Goal: Task Accomplishment & Management: Complete application form

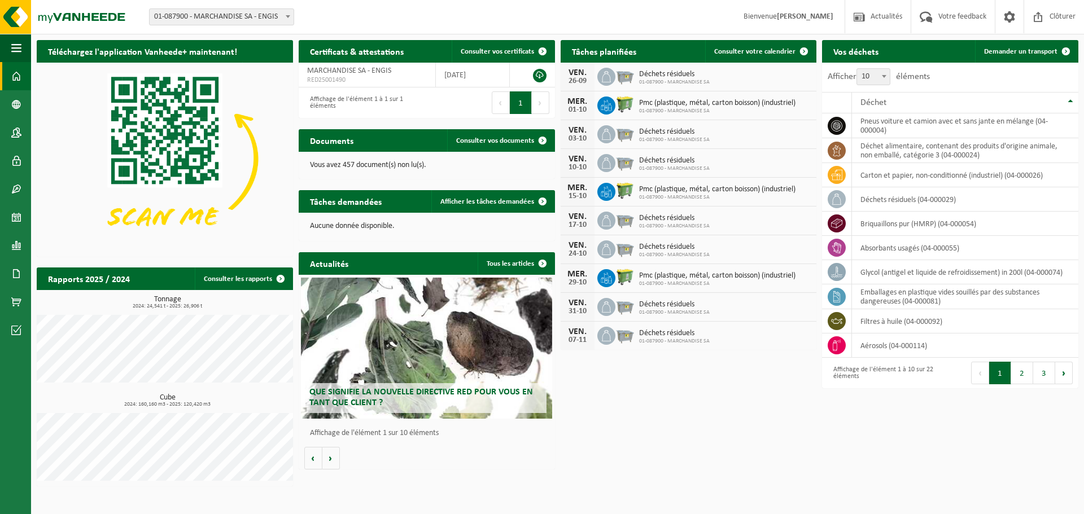
click at [656, 10] on div "Site: 01-087900 - MARCHANDISE SA - ENGIS 01-087900 - MARCHANDISE SA - ENGIS Bie…" at bounding box center [542, 17] width 1084 height 34
click at [19, 133] on span at bounding box center [16, 133] width 10 height 28
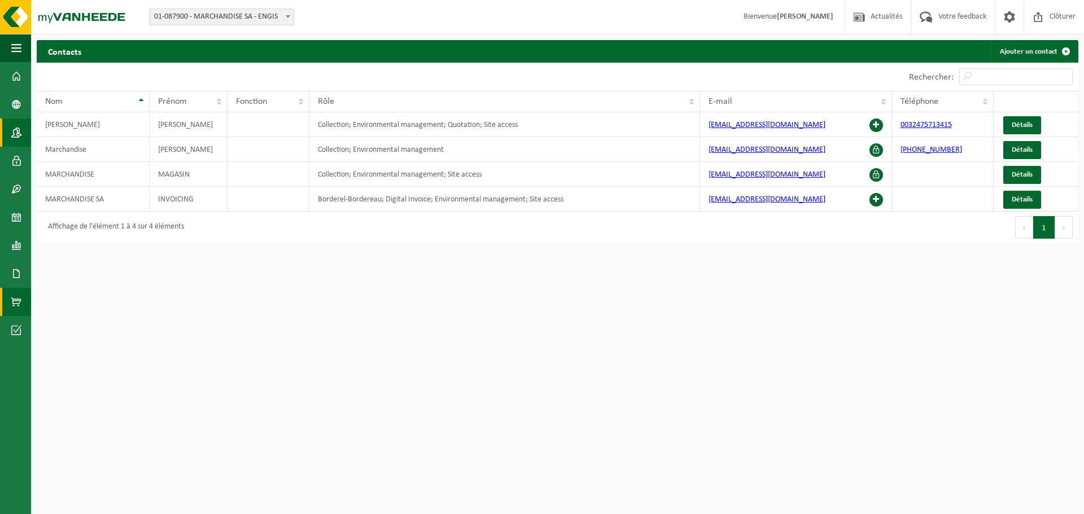
click at [19, 302] on span at bounding box center [16, 302] width 10 height 28
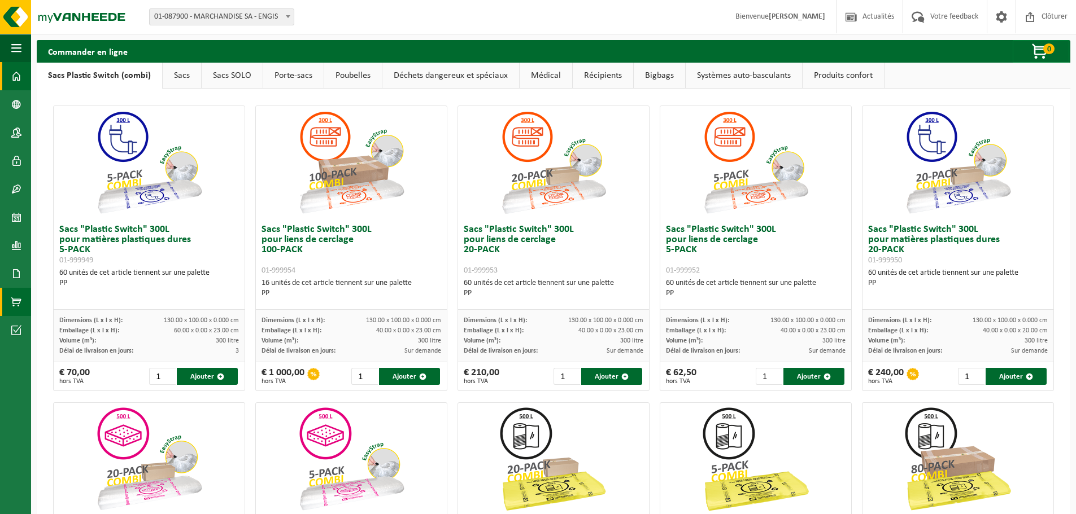
click at [24, 89] on link "Tableau de bord" at bounding box center [15, 76] width 31 height 28
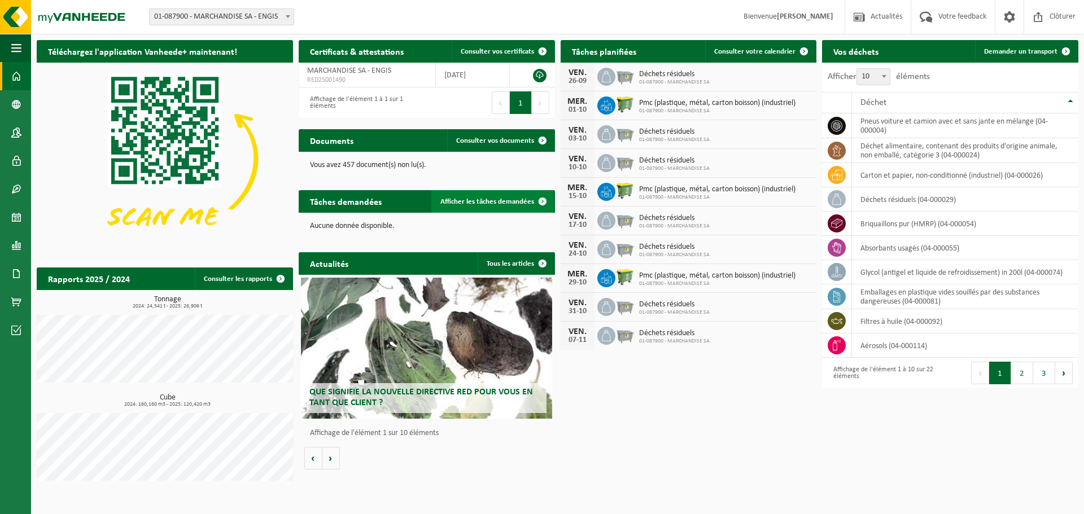
click at [463, 203] on span "Afficher les tâches demandées" at bounding box center [487, 201] width 94 height 7
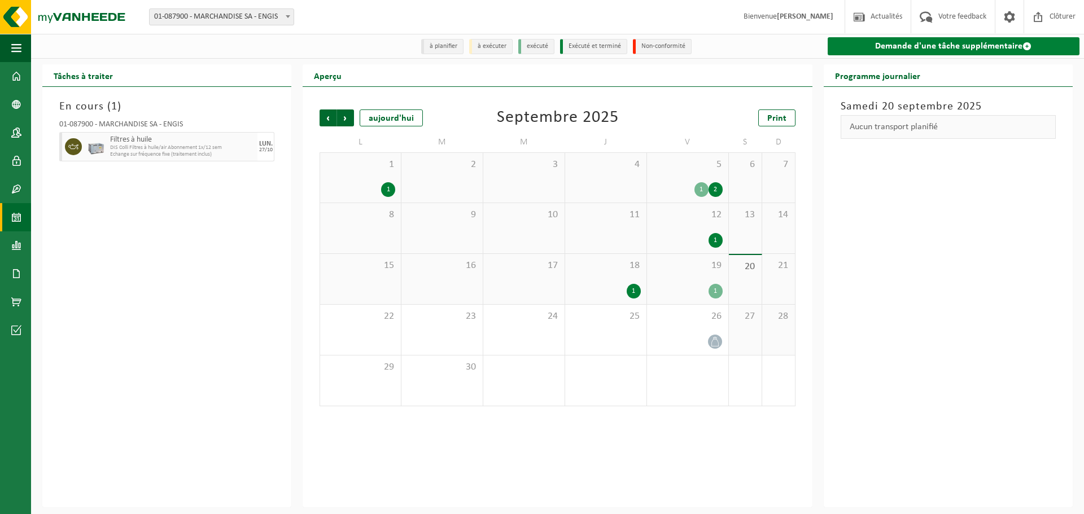
click at [855, 53] on link "Demande d'une tâche supplémentaire" at bounding box center [954, 46] width 252 height 18
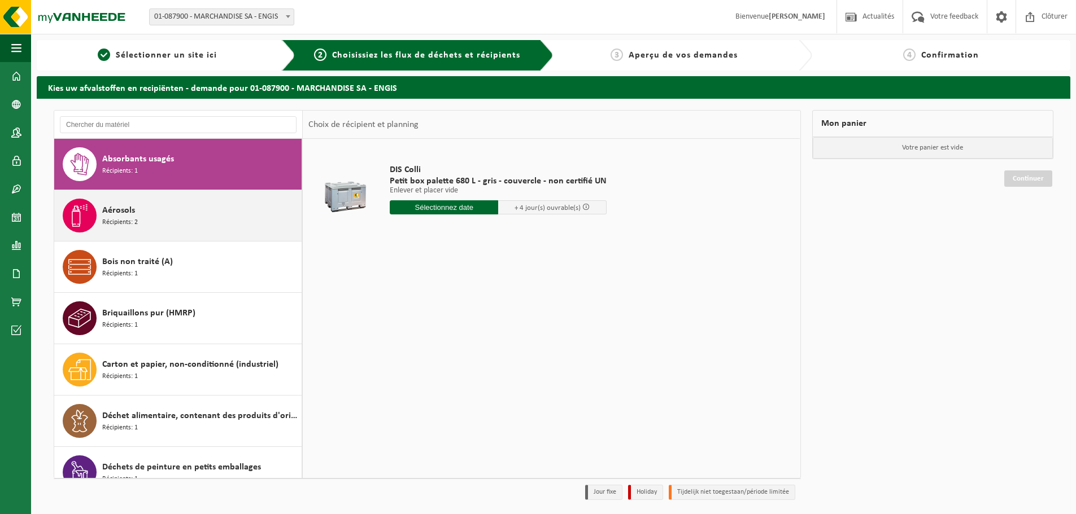
click at [180, 216] on div "Aérosols Récipients: 2" at bounding box center [200, 216] width 197 height 34
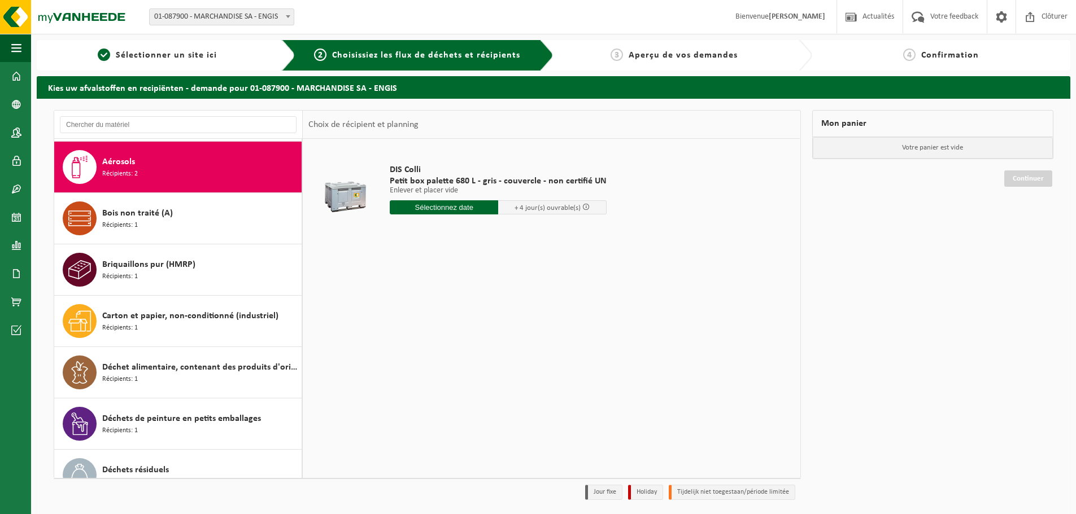
scroll to position [51, 0]
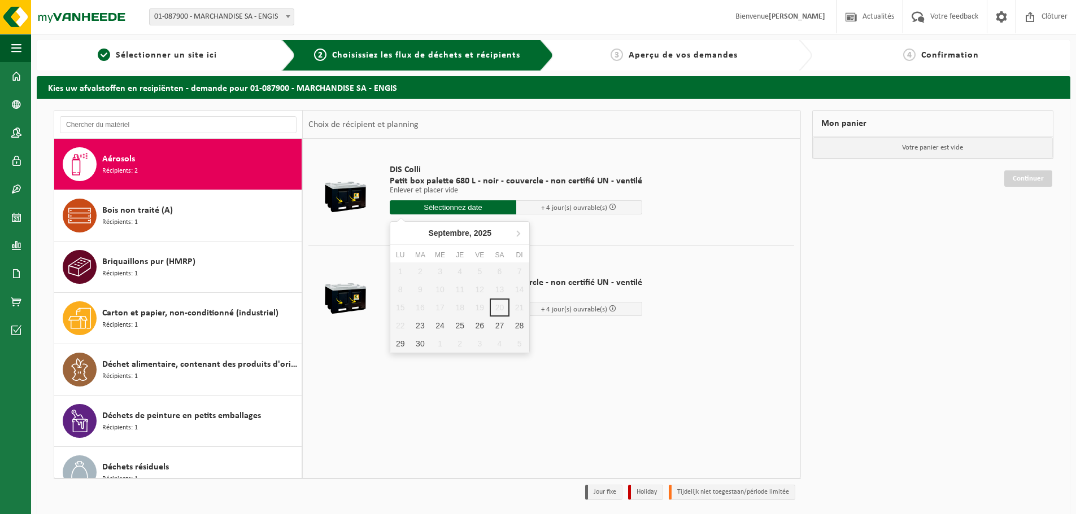
click at [435, 207] on input "text" at bounding box center [453, 207] width 126 height 14
click at [419, 324] on div "23" at bounding box center [420, 326] width 20 height 18
type input "à partir de 2025-09-23"
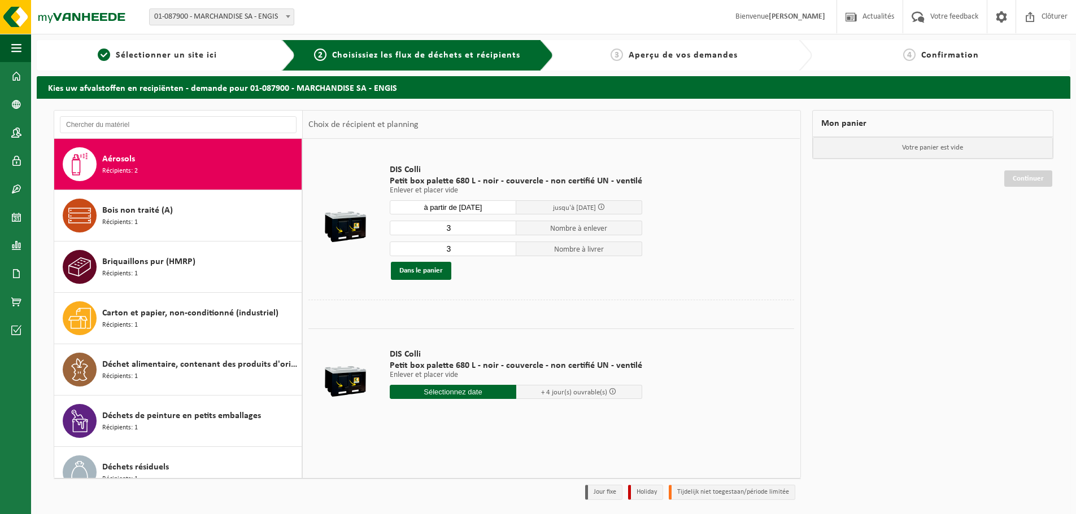
click at [492, 228] on input "3" at bounding box center [453, 228] width 126 height 15
click at [505, 230] on input "2" at bounding box center [453, 228] width 126 height 15
type input "1"
click at [505, 230] on input "1" at bounding box center [453, 228] width 126 height 15
click at [503, 247] on input "4" at bounding box center [453, 249] width 126 height 15
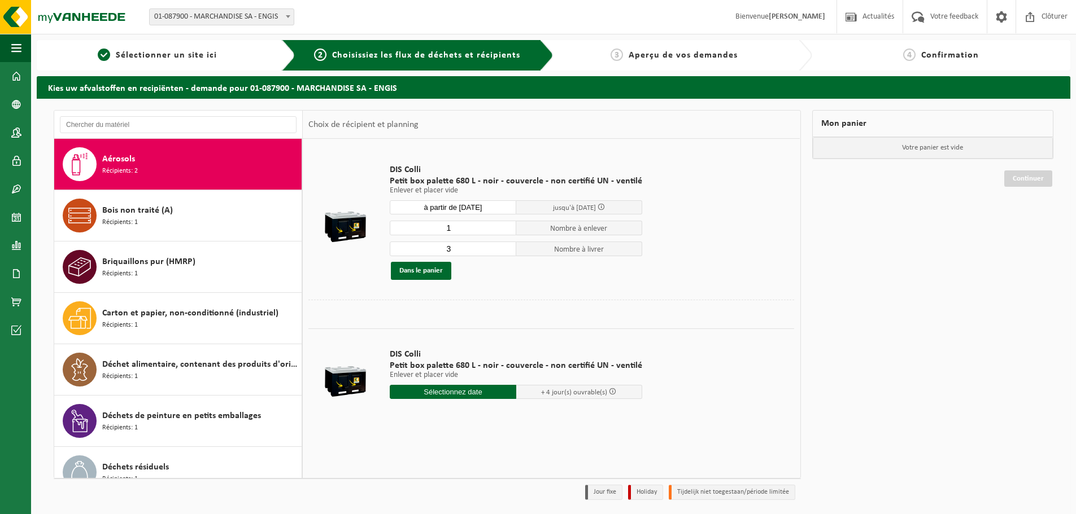
click at [503, 251] on input "3" at bounding box center [453, 249] width 126 height 15
type input "2"
click at [503, 251] on input "2" at bounding box center [453, 249] width 126 height 15
click at [438, 272] on button "Dans le panier" at bounding box center [421, 271] width 60 height 18
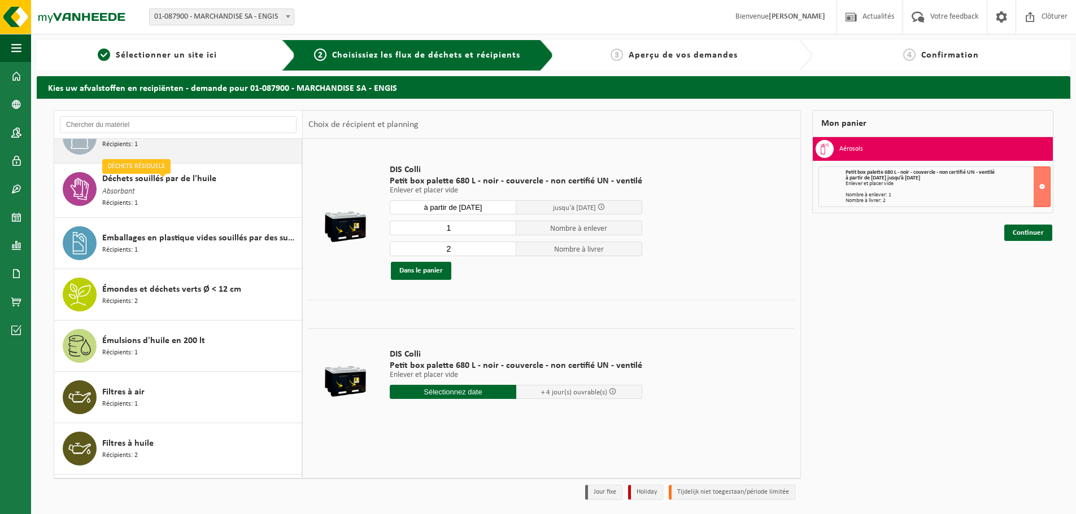
scroll to position [390, 0]
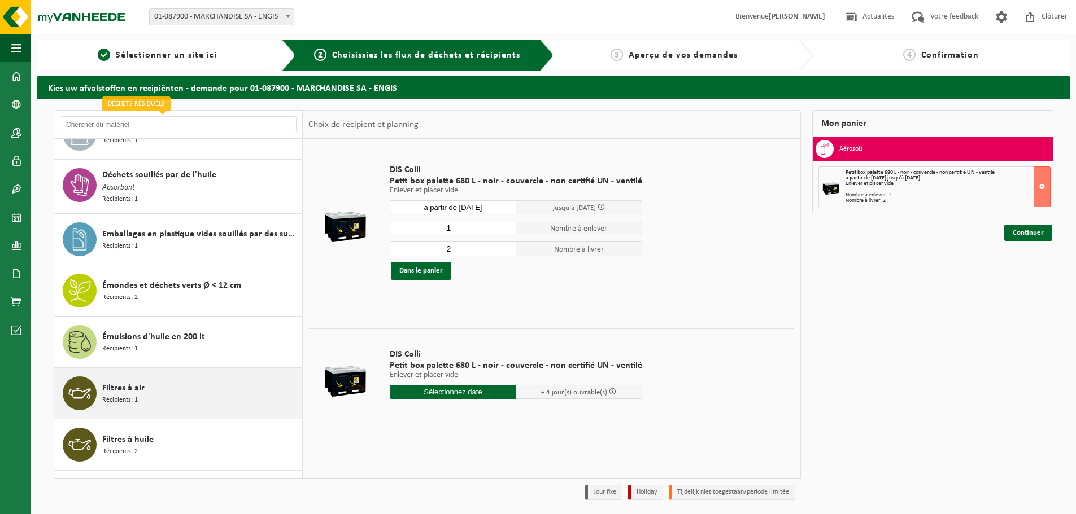
click at [145, 383] on div "Filtres à air Récipients: 1" at bounding box center [200, 394] width 197 height 34
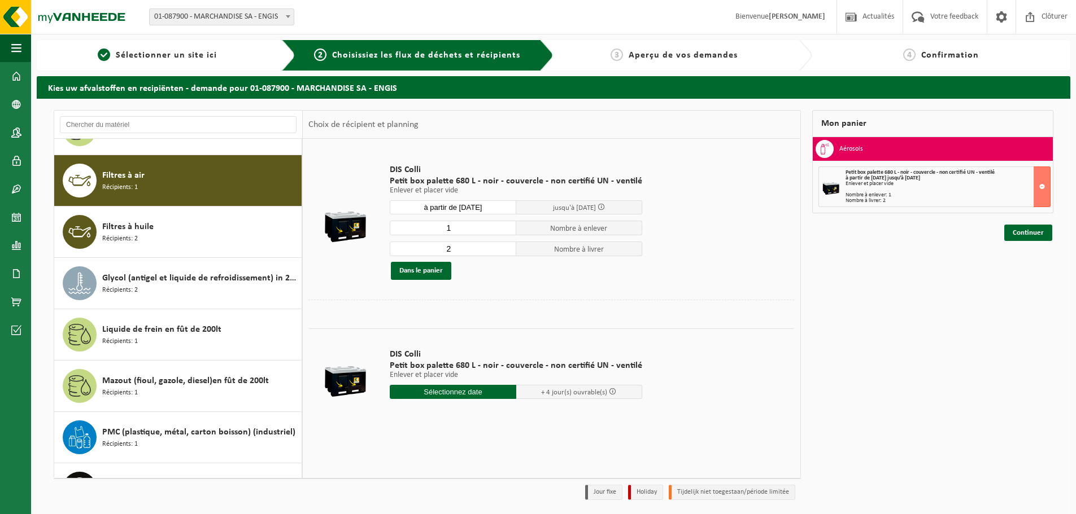
scroll to position [618, 0]
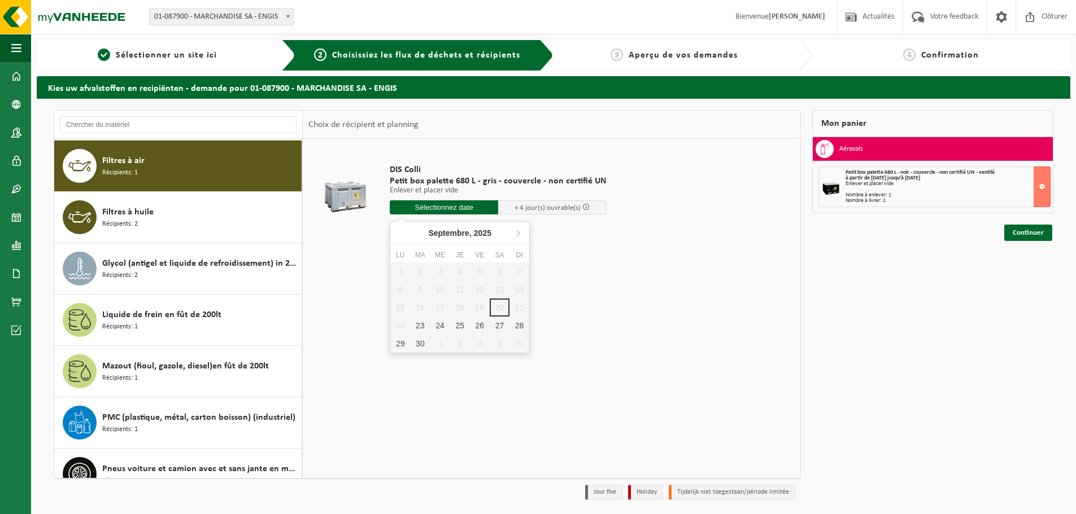
click at [437, 212] on input "text" at bounding box center [444, 207] width 108 height 14
click at [421, 321] on div "23" at bounding box center [420, 326] width 20 height 18
type input "à partir de 2025-09-23"
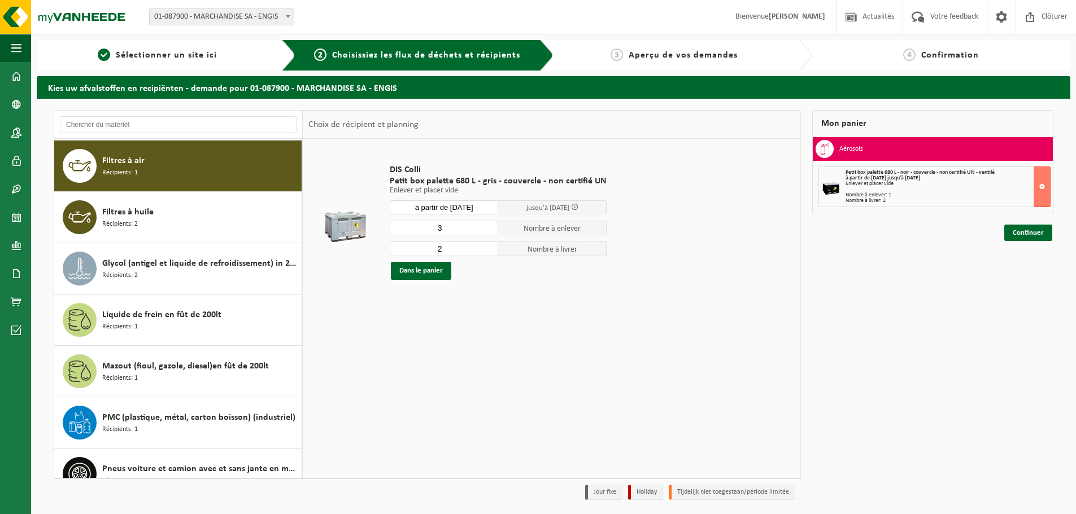
click at [488, 224] on input "3" at bounding box center [444, 228] width 108 height 15
click at [486, 232] on input "2" at bounding box center [444, 228] width 108 height 15
type input "1"
click at [486, 232] on input "1" at bounding box center [444, 228] width 108 height 15
type input "1"
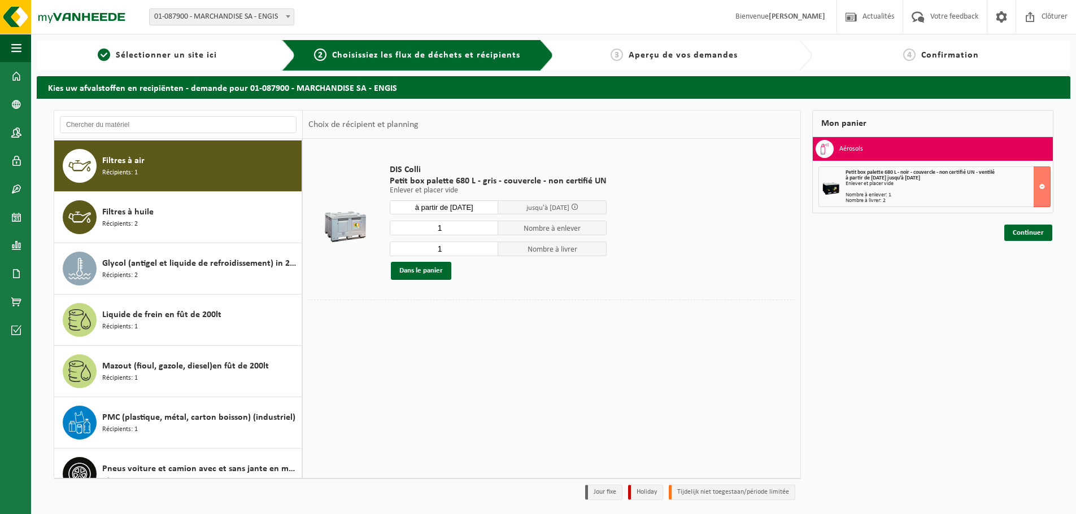
click at [486, 251] on input "1" at bounding box center [444, 249] width 108 height 15
click at [435, 276] on button "Dans le panier" at bounding box center [421, 271] width 60 height 18
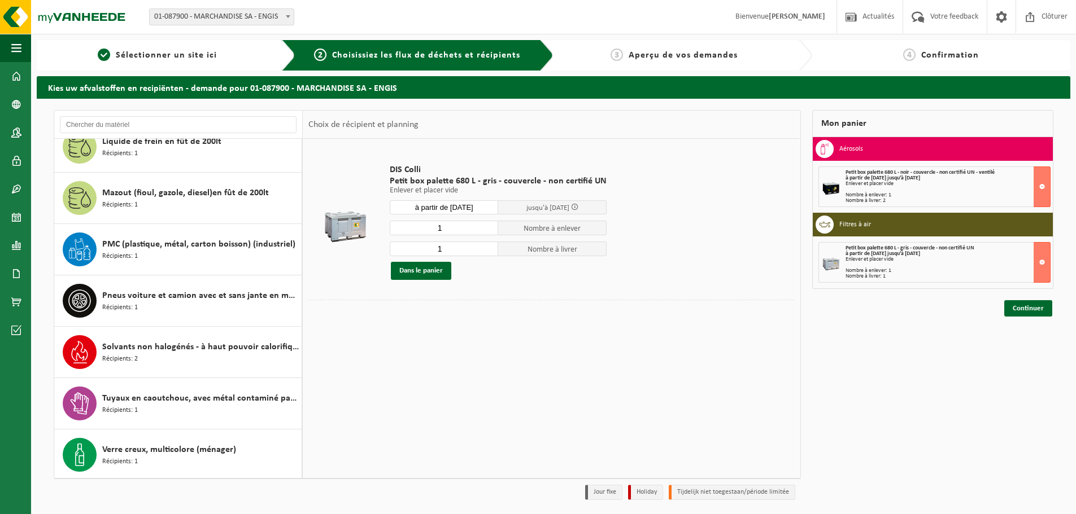
scroll to position [792, 0]
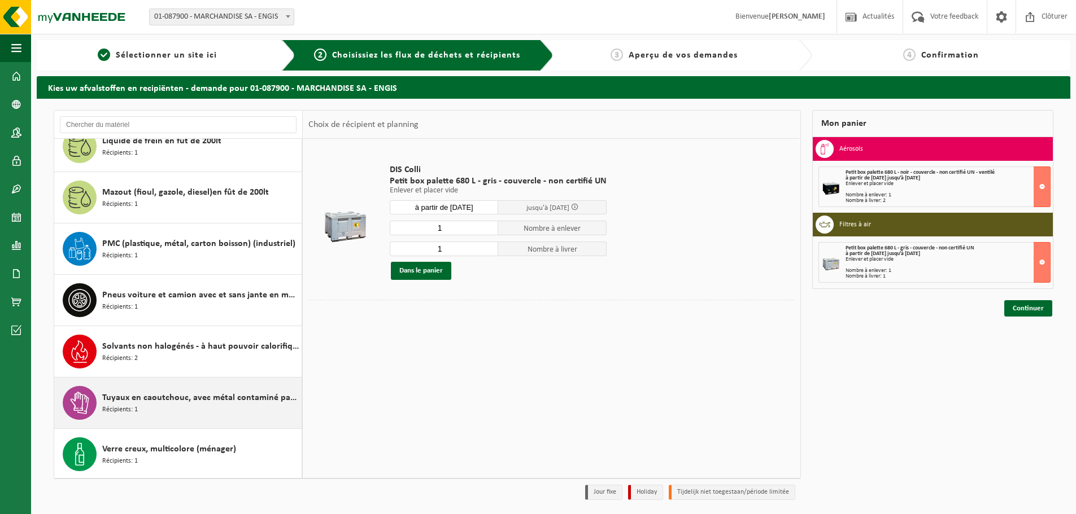
click at [177, 409] on div "Tuyaux en caoutchouc, avec métal contaminé par l'huile Récipients: 1" at bounding box center [200, 403] width 197 height 34
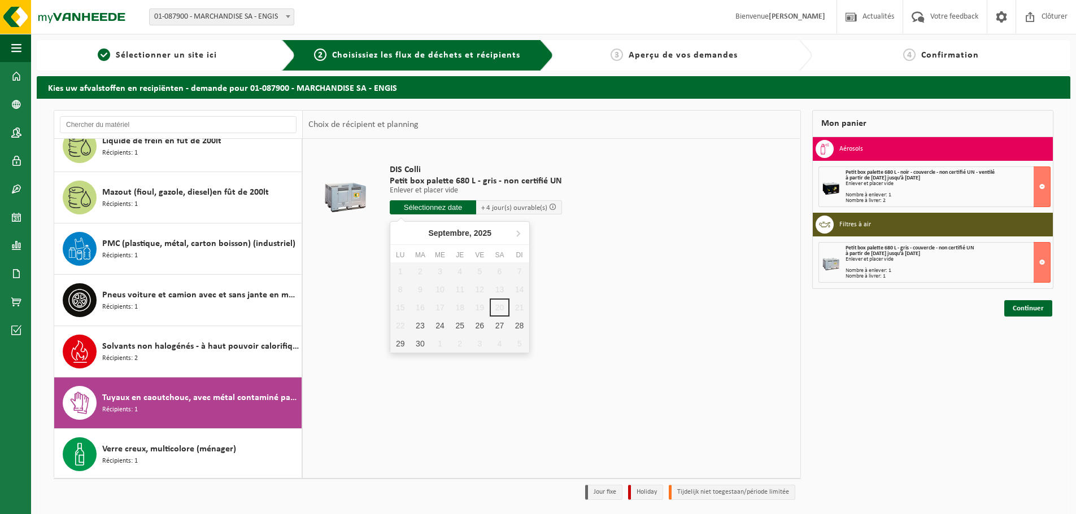
click at [437, 203] on input "text" at bounding box center [433, 207] width 86 height 14
click at [422, 320] on div "23" at bounding box center [420, 326] width 20 height 18
type input "à partir de 2025-09-23"
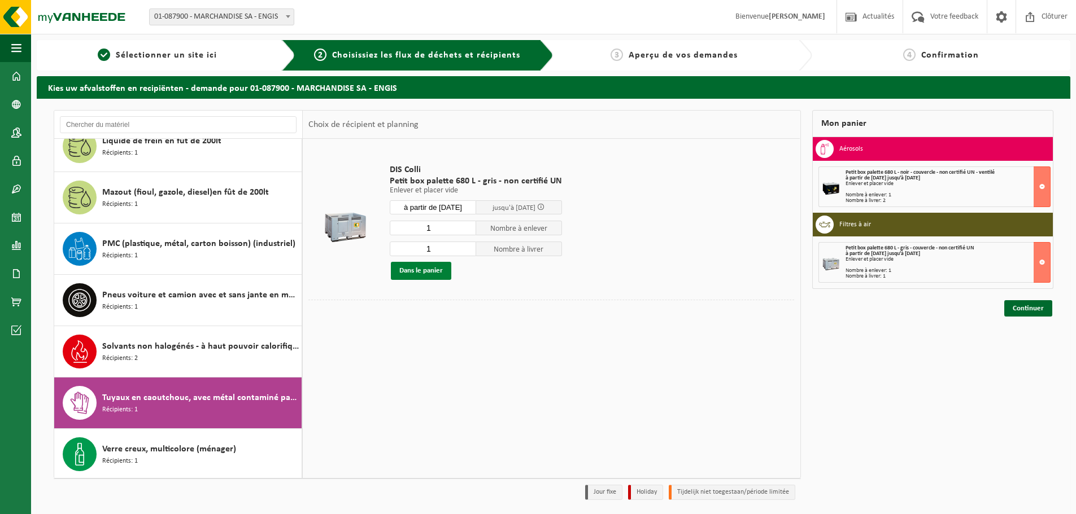
click at [438, 269] on button "Dans le panier" at bounding box center [421, 271] width 60 height 18
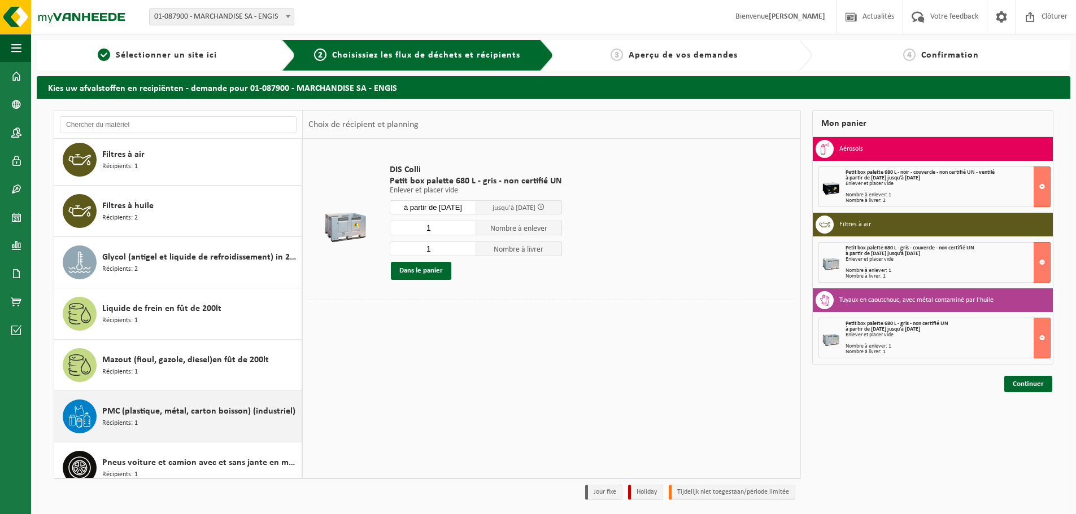
scroll to position [622, 0]
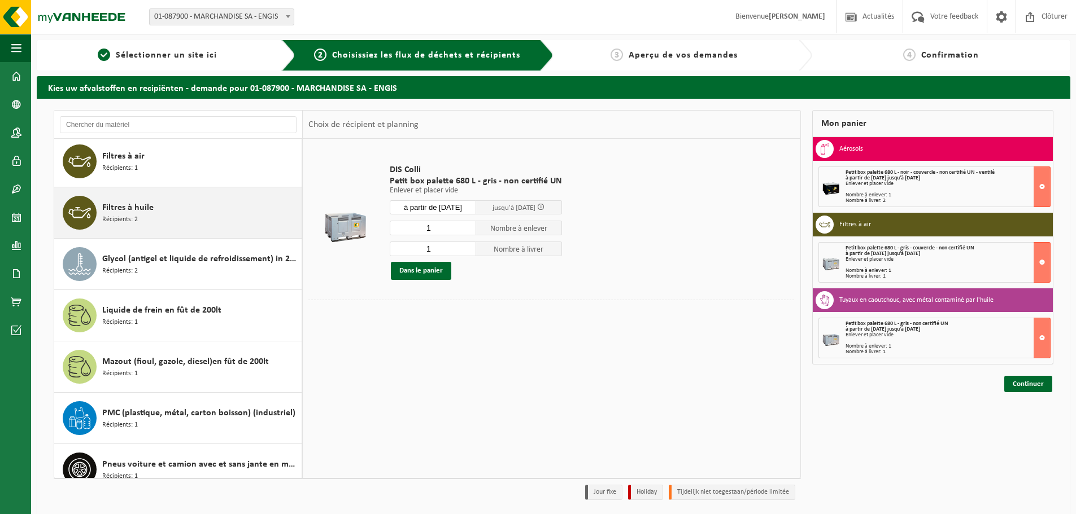
click at [156, 194] on div "Filtres à huile Récipients: 2" at bounding box center [178, 212] width 248 height 51
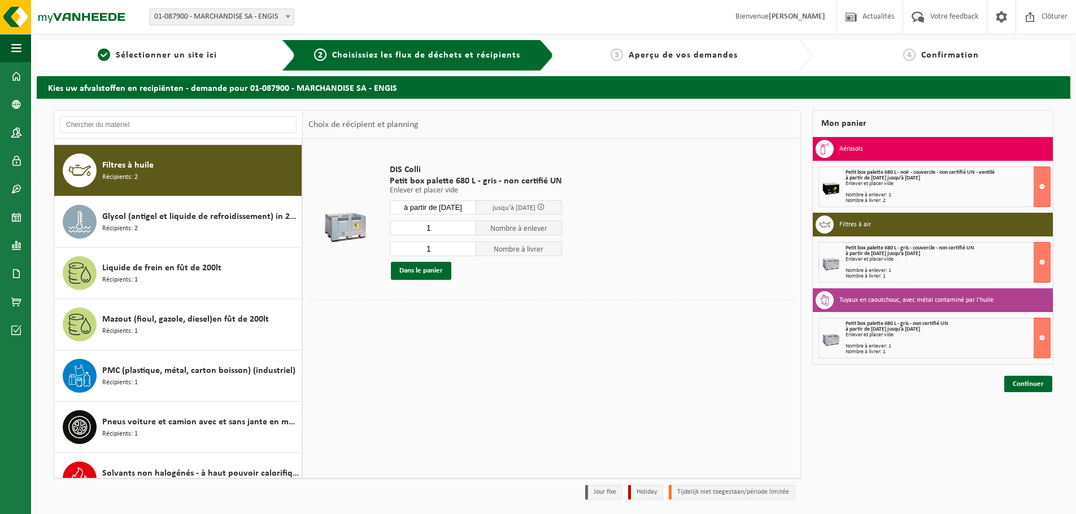
scroll to position [669, 0]
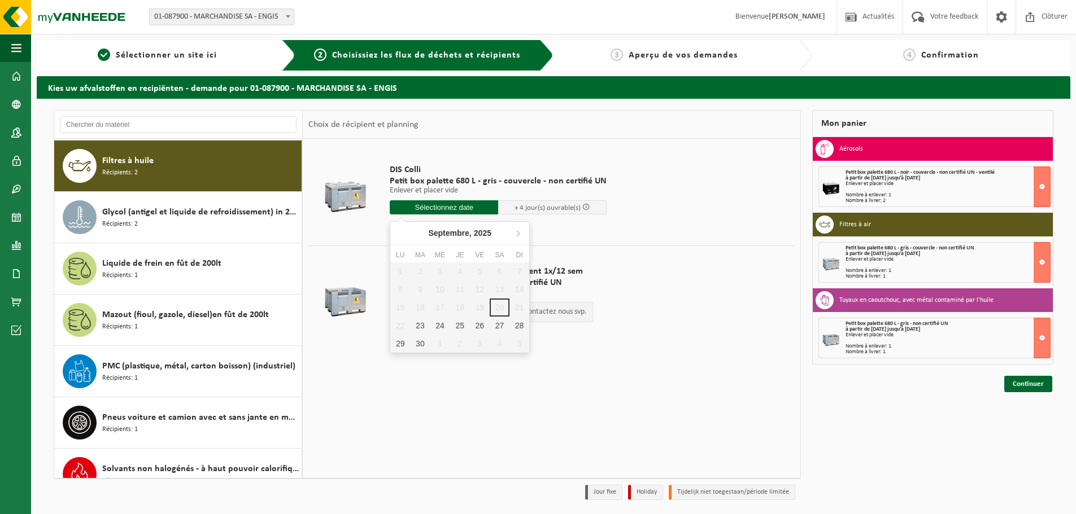
click at [421, 211] on input "text" at bounding box center [444, 207] width 108 height 14
click at [421, 324] on div "23" at bounding box center [420, 326] width 20 height 18
type input "à partir de 2025-09-23"
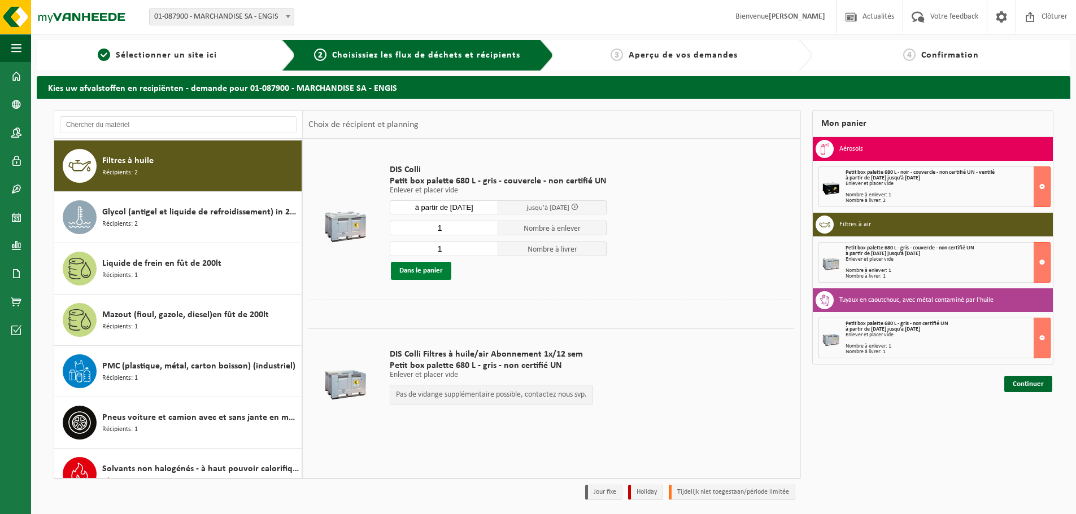
click at [426, 265] on button "Dans le panier" at bounding box center [421, 271] width 60 height 18
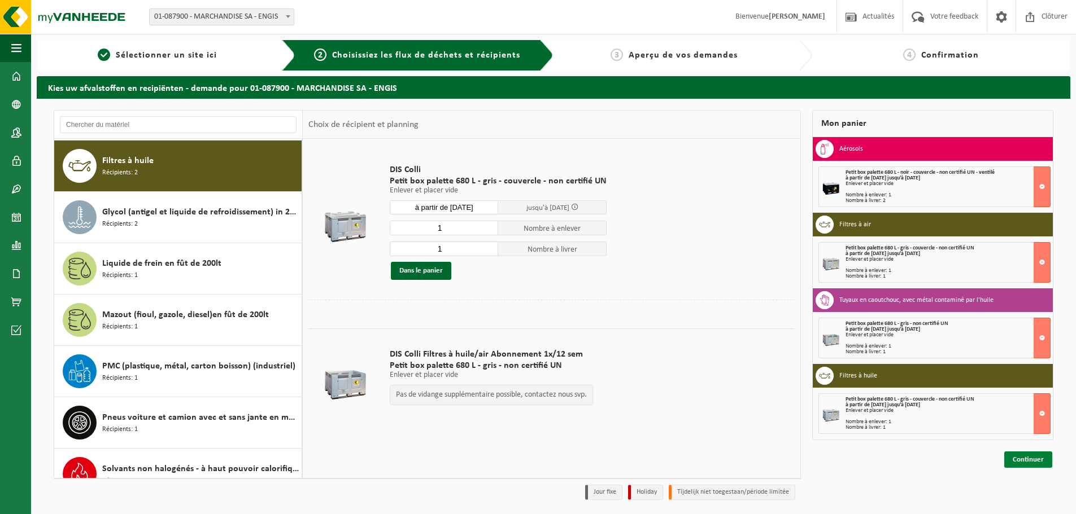
click at [1018, 462] on link "Continuer" at bounding box center [1028, 460] width 48 height 16
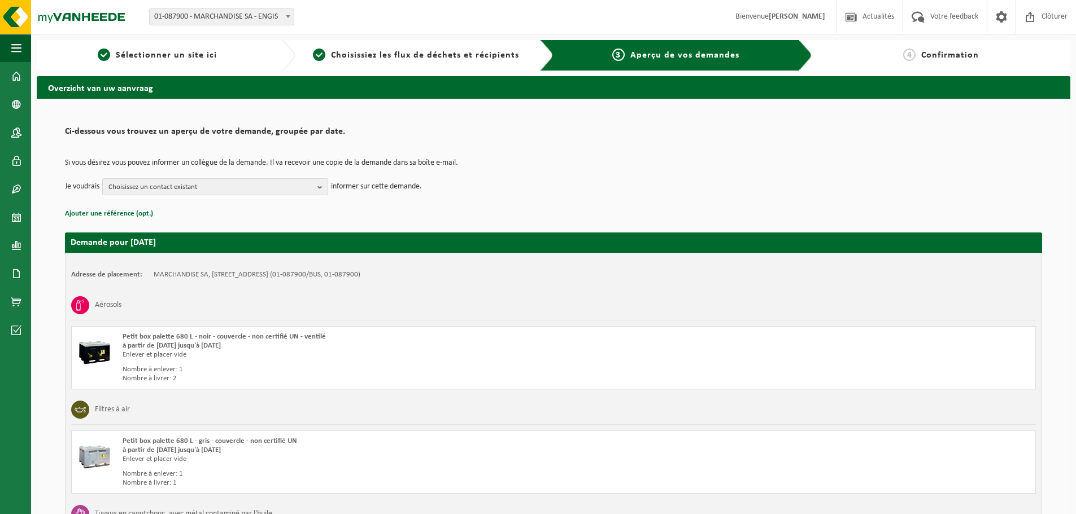
click at [312, 189] on span "Choisissez un contact existant" at bounding box center [210, 187] width 204 height 17
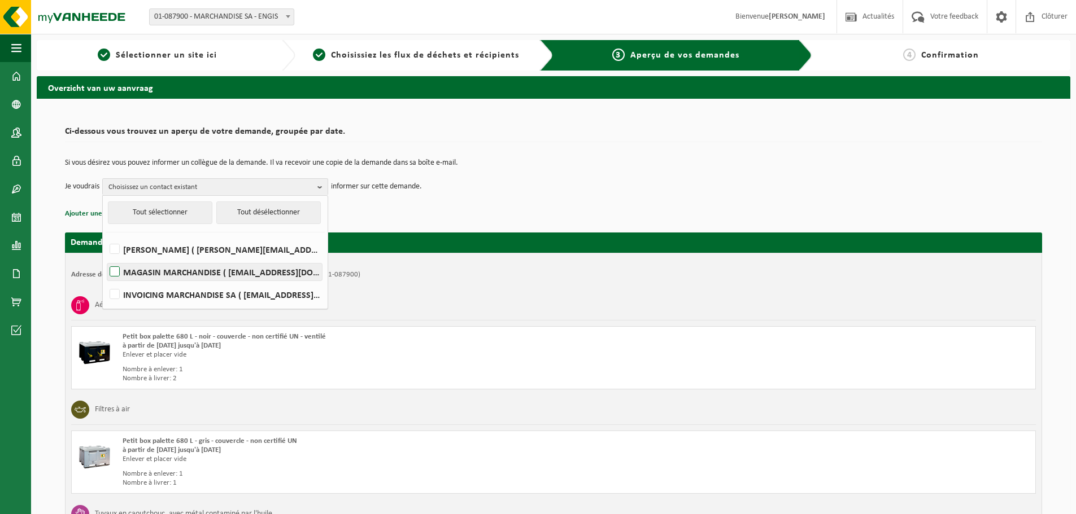
click at [191, 270] on label "MAGASIN MARCHANDISE ( magasin@marchandise.be )" at bounding box center [214, 272] width 215 height 17
click at [106, 258] on input "MAGASIN MARCHANDISE ( magasin@marchandise.be )" at bounding box center [105, 257] width 1 height 1
checkbox input "true"
click at [520, 197] on div "Si vous désirez vous pouvez informer un collègue de la demande. Il va recevoir …" at bounding box center [553, 177] width 977 height 59
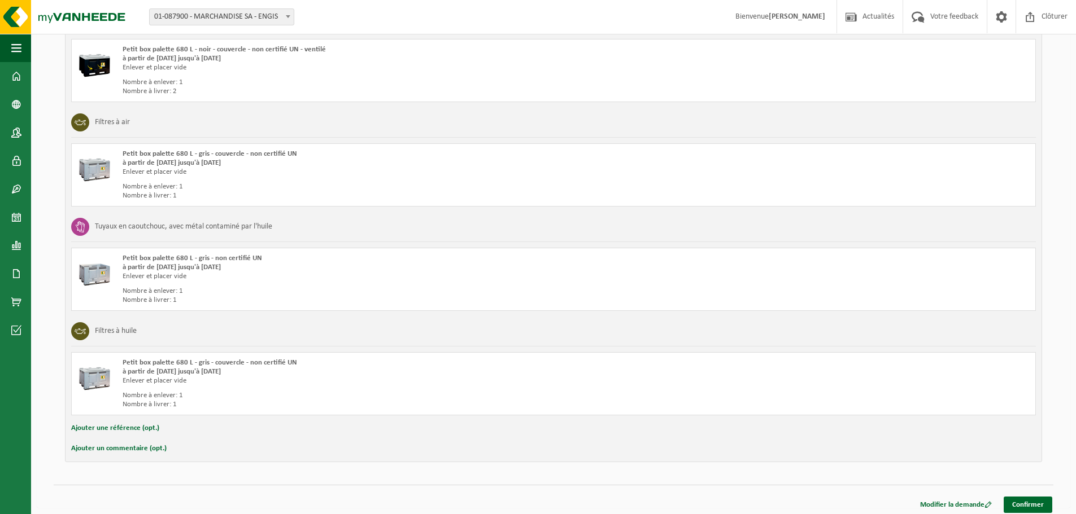
scroll to position [293, 0]
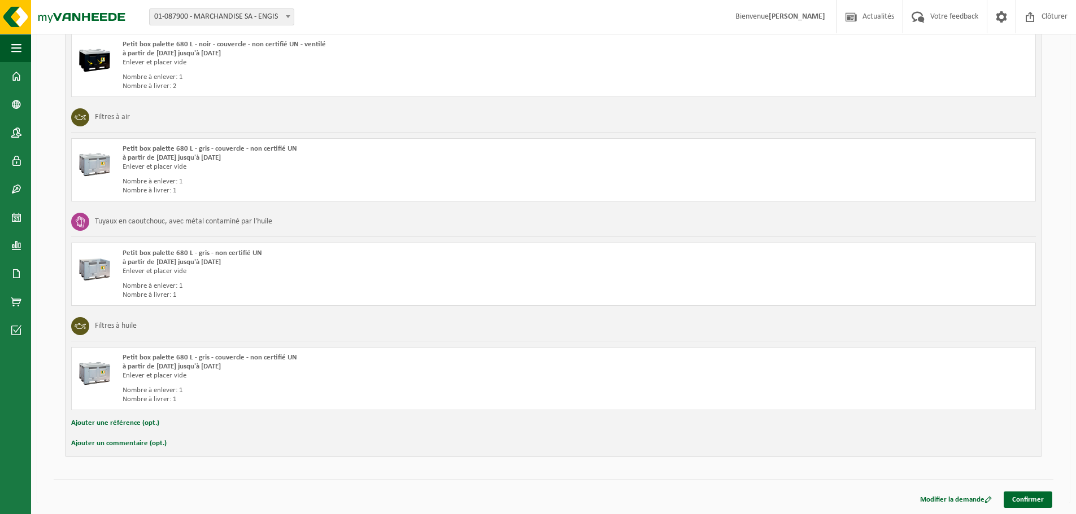
click at [130, 425] on button "Ajouter une référence (opt.)" at bounding box center [115, 423] width 88 height 15
click at [140, 427] on input "text" at bounding box center [572, 424] width 906 height 17
type input "Enlèvement 23/09/25"
click at [1031, 496] on link "Confirmer" at bounding box center [1027, 502] width 49 height 16
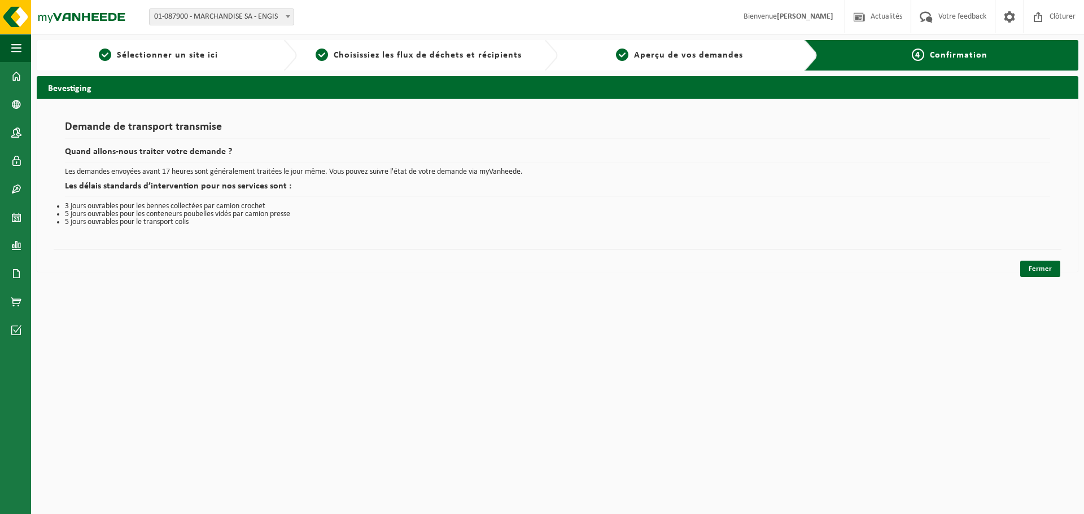
click at [1062, 272] on div "Demande de transport transmise Quand allons-nous traiter votre demande ? Les de…" at bounding box center [558, 185] width 1042 height 173
click at [1042, 268] on link "Fermer" at bounding box center [1040, 269] width 40 height 16
